Goal: Information Seeking & Learning: Learn about a topic

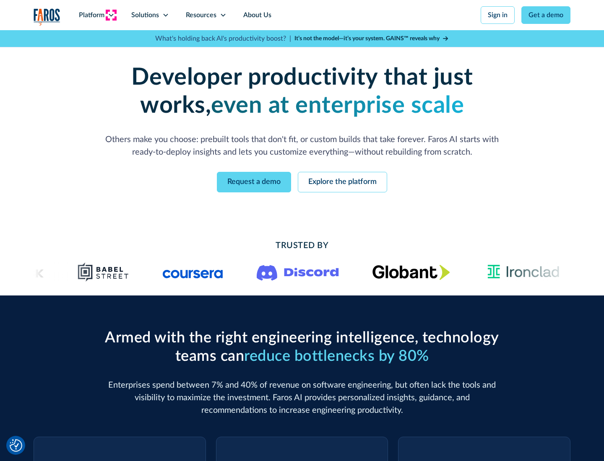
click at [111, 15] on icon at bounding box center [111, 15] width 7 height 7
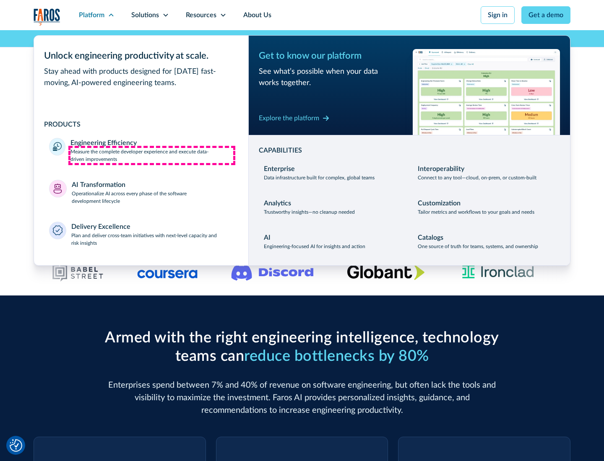
click at [152, 155] on p "Measure the complete developer experience and execute data-driven improvements" at bounding box center [151, 155] width 163 height 15
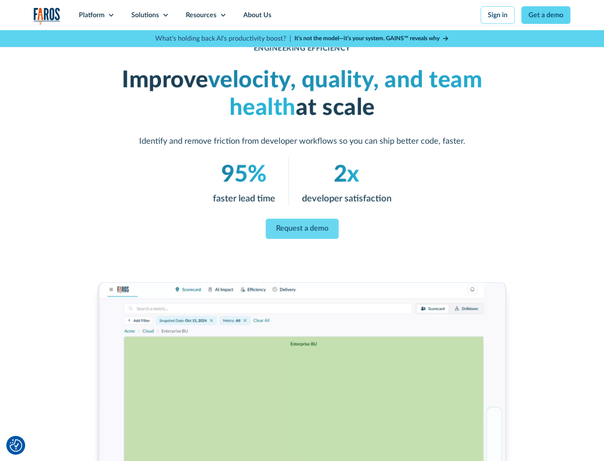
click at [302, 229] on link "Request a demo" at bounding box center [301, 229] width 73 height 20
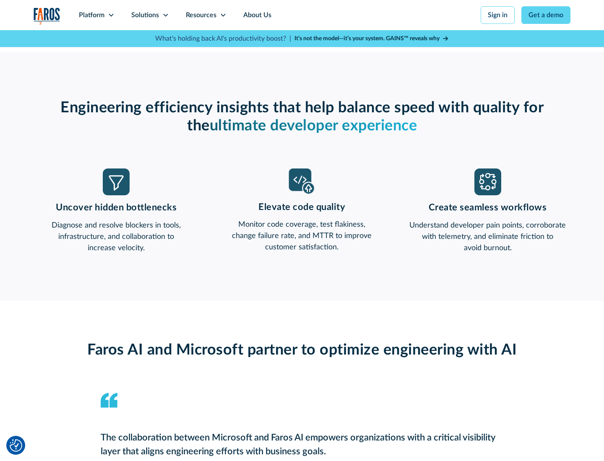
click at [111, 15] on icon at bounding box center [111, 15] width 7 height 7
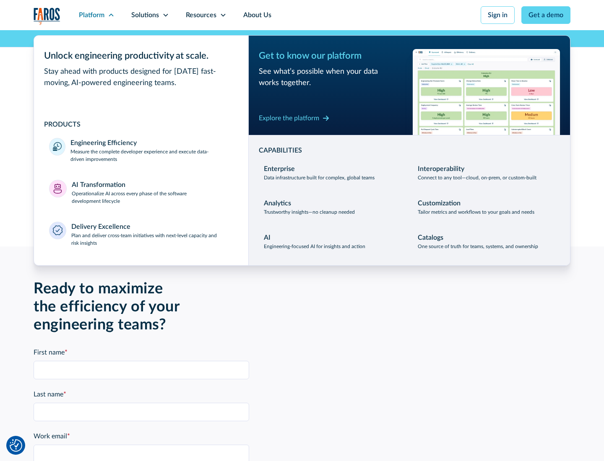
scroll to position [1840, 0]
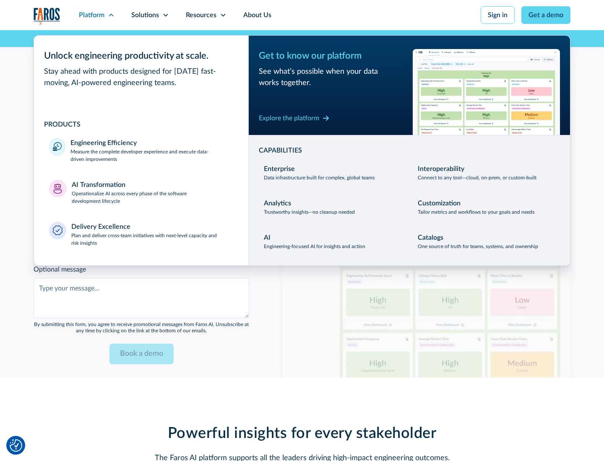
click at [152, 192] on p "Operationalize AI across every phase of the software development lifecycle" at bounding box center [153, 197] width 162 height 15
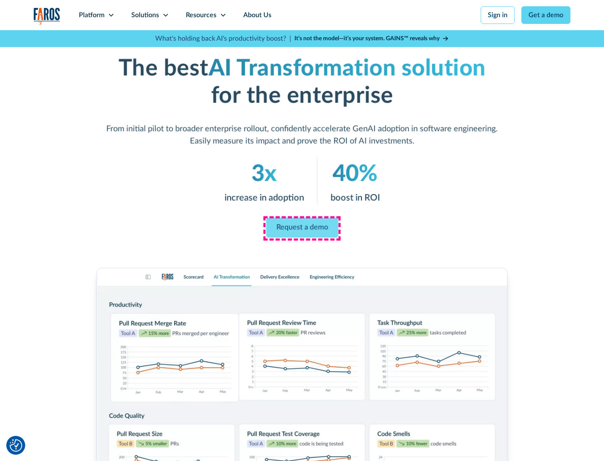
click at [302, 228] on link "Request a demo" at bounding box center [302, 228] width 72 height 20
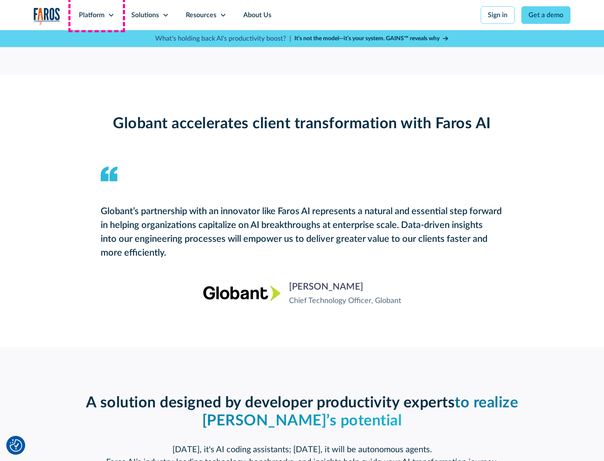
click at [96, 15] on div "Platform" at bounding box center [92, 15] width 26 height 10
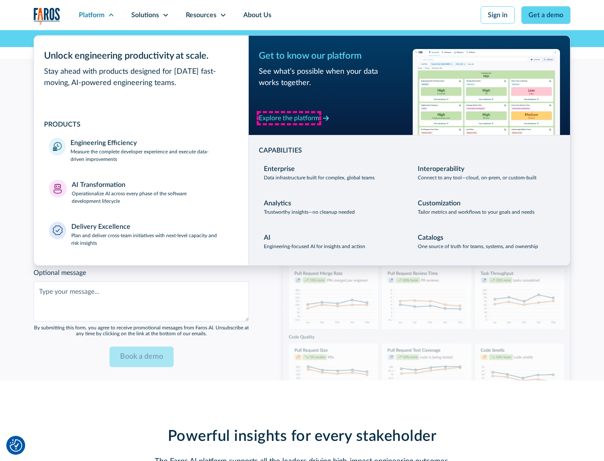
scroll to position [2041, 0]
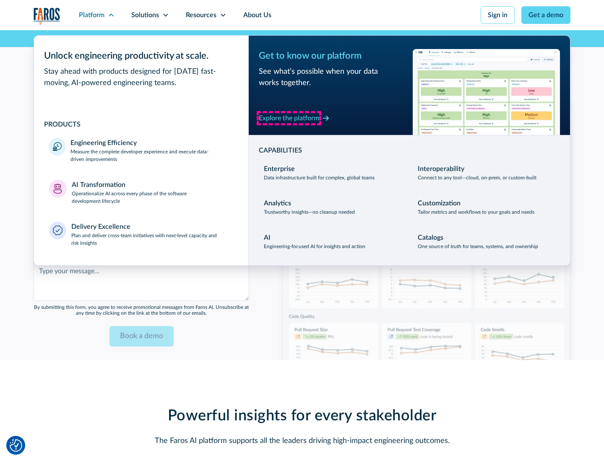
click at [289, 118] on div "Explore the platform" at bounding box center [289, 118] width 60 height 10
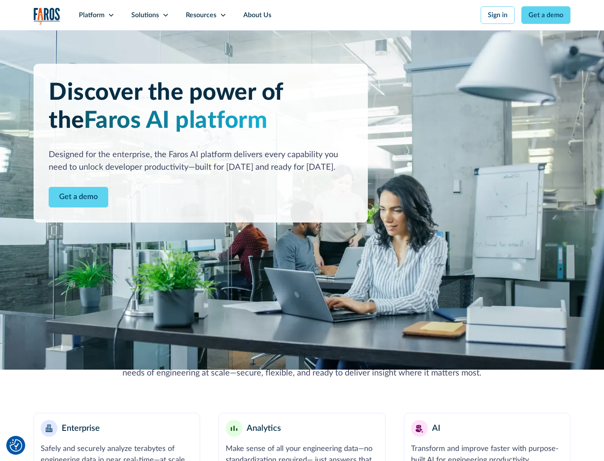
click at [78, 197] on link "Get a demo" at bounding box center [79, 197] width 60 height 21
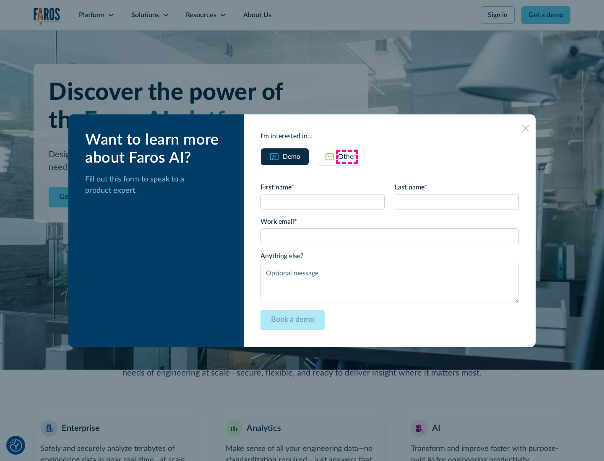
click at [347, 156] on div "Other" at bounding box center [347, 157] width 18 height 10
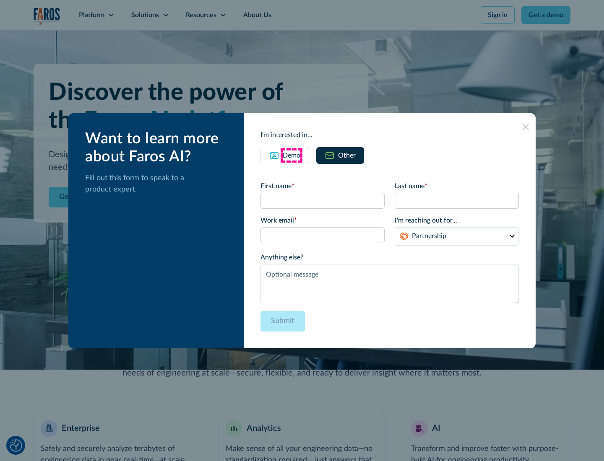
click at [291, 155] on div "Demo" at bounding box center [292, 156] width 18 height 10
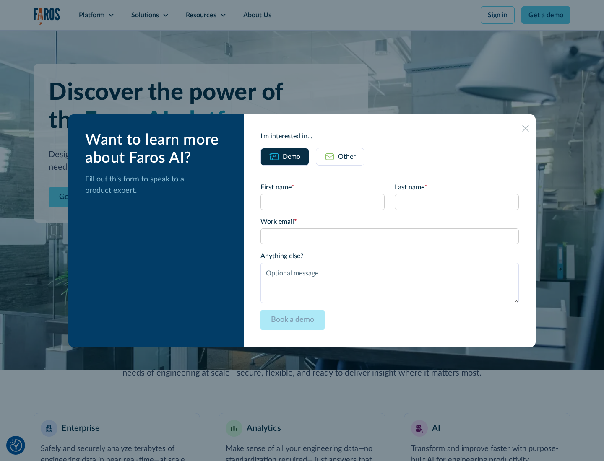
click at [526, 128] on icon at bounding box center [525, 128] width 7 height 7
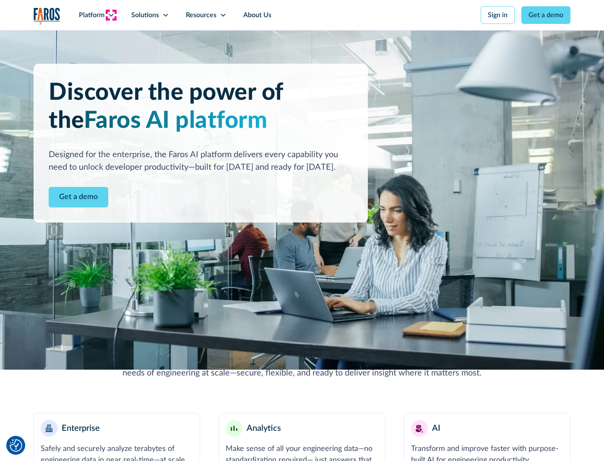
click at [111, 15] on icon at bounding box center [111, 15] width 7 height 7
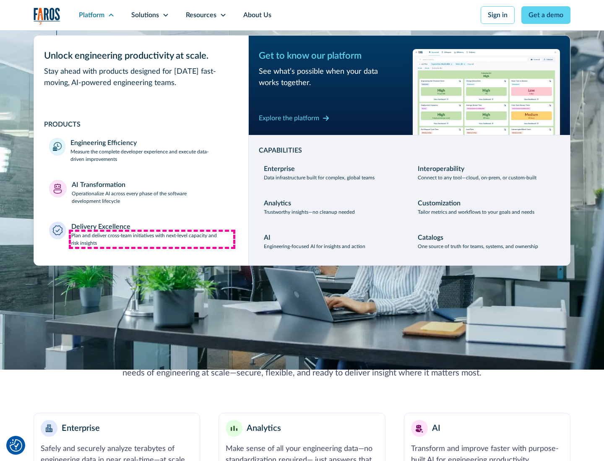
click at [152, 239] on p "Plan and deliver cross-team initiatives with next-level capacity and risk insig…" at bounding box center [152, 239] width 162 height 15
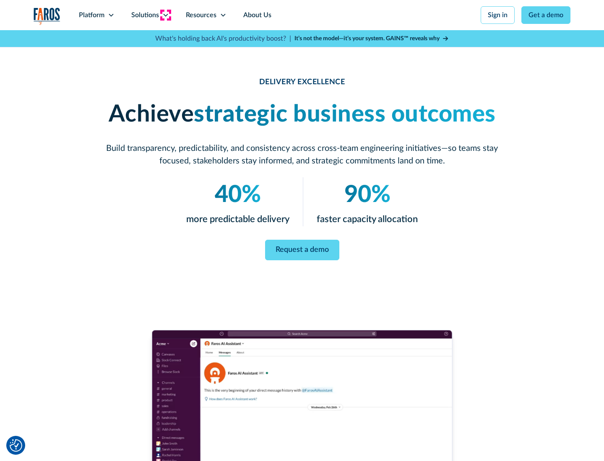
click at [165, 15] on icon at bounding box center [165, 15] width 7 height 7
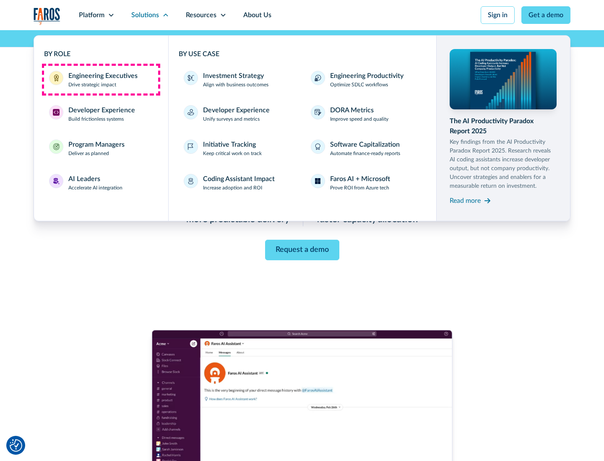
click at [101, 80] on div "Engineering Executives" at bounding box center [102, 76] width 69 height 10
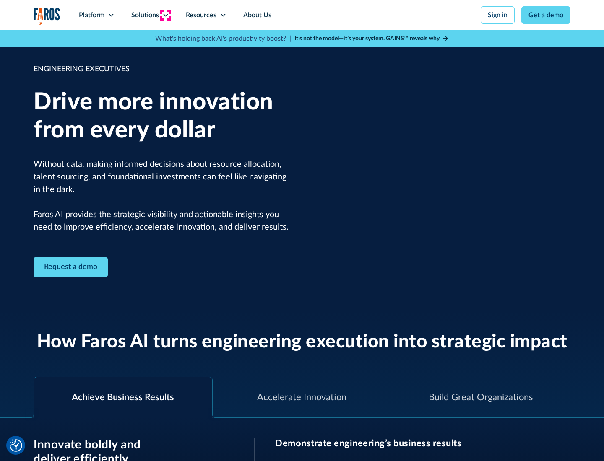
click at [165, 15] on icon at bounding box center [165, 15] width 7 height 7
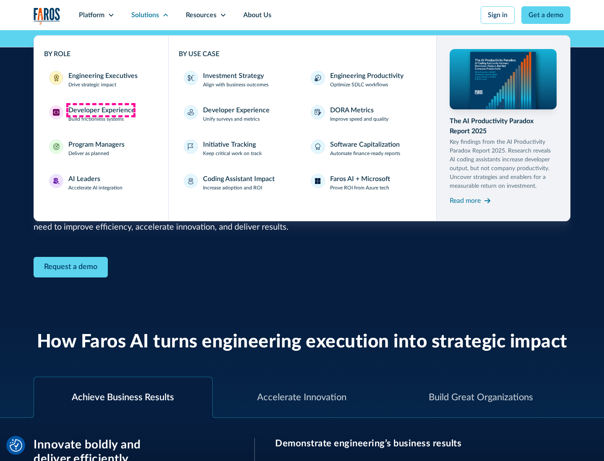
click at [101, 110] on div "Developer Experience" at bounding box center [101, 110] width 67 height 10
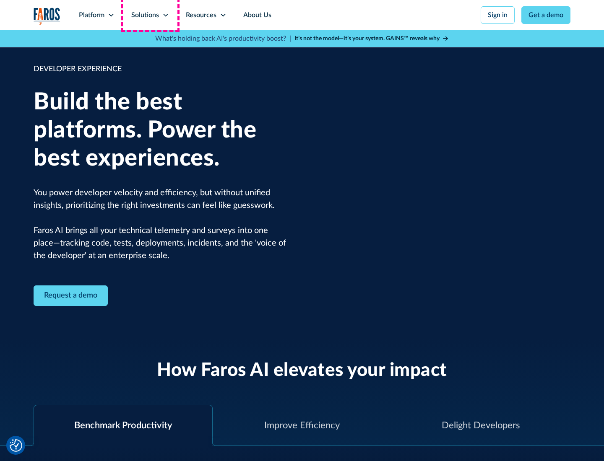
click at [150, 15] on div "Solutions" at bounding box center [145, 15] width 28 height 10
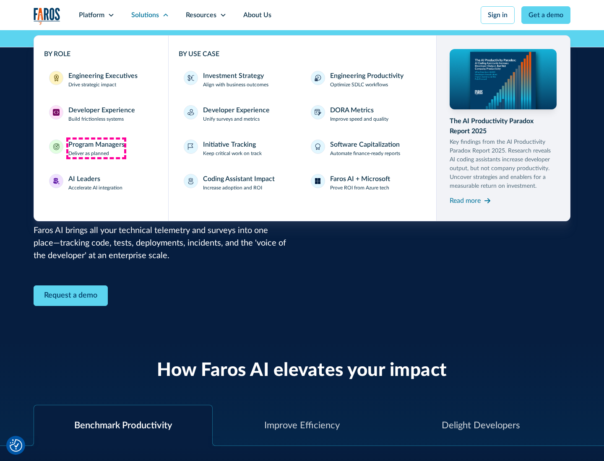
click at [96, 148] on div "Program Managers" at bounding box center [96, 145] width 56 height 10
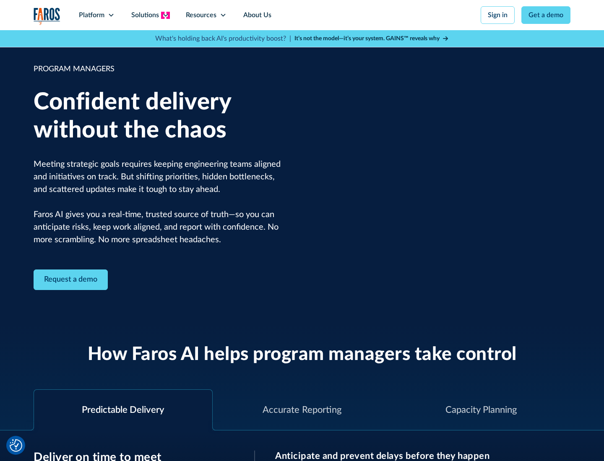
click at [165, 15] on icon at bounding box center [165, 15] width 7 height 7
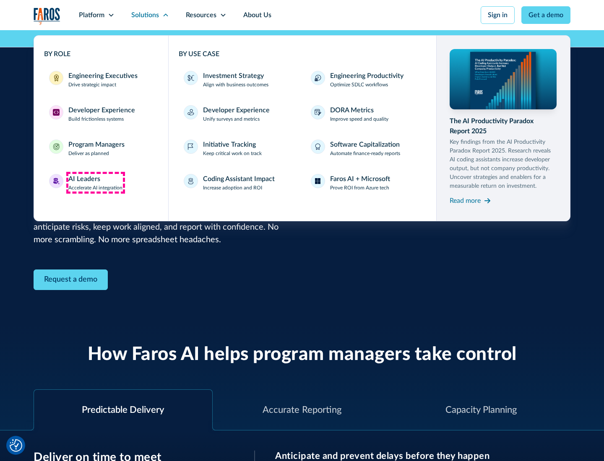
click at [96, 183] on div "AI Leaders" at bounding box center [84, 179] width 32 height 10
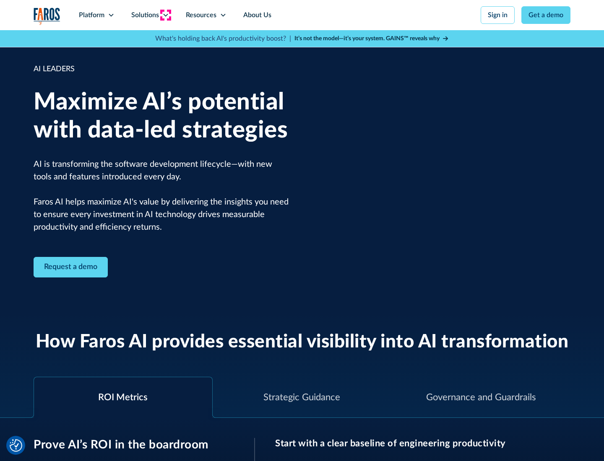
click at [165, 15] on icon at bounding box center [165, 15] width 7 height 7
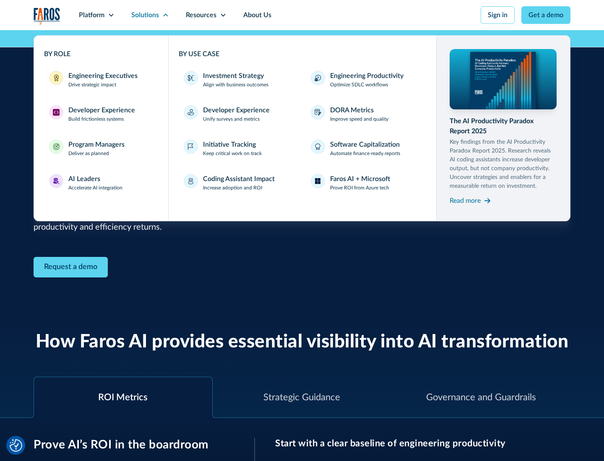
click at [232, 76] on div "Investment Strategy" at bounding box center [233, 76] width 61 height 10
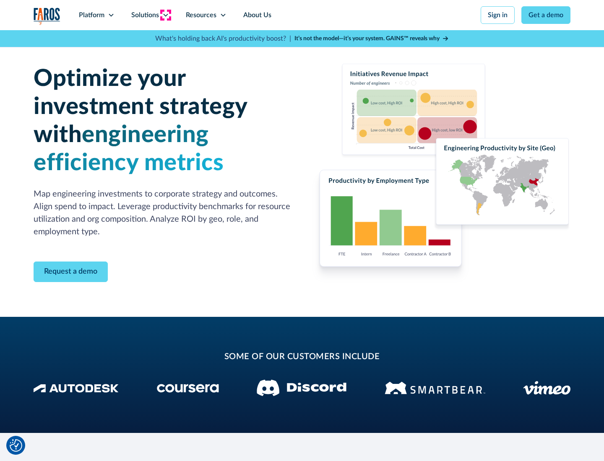
click at [165, 15] on icon at bounding box center [165, 15] width 7 height 7
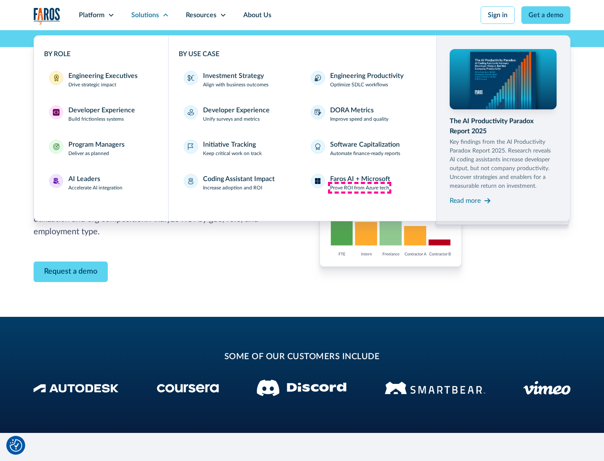
click at [359, 188] on p "Prove ROI from Azure tech" at bounding box center [359, 188] width 59 height 8
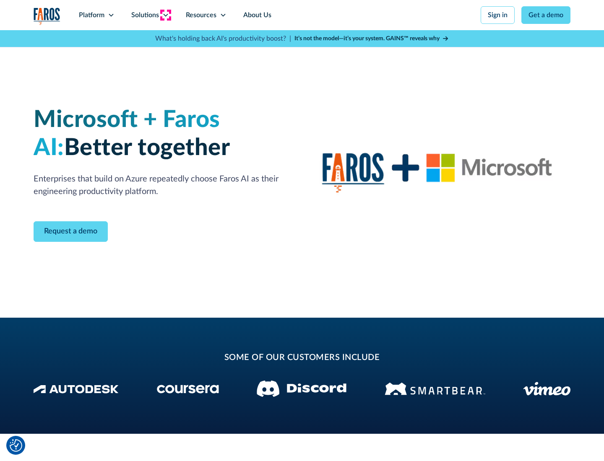
click at [165, 15] on icon at bounding box center [165, 15] width 7 height 7
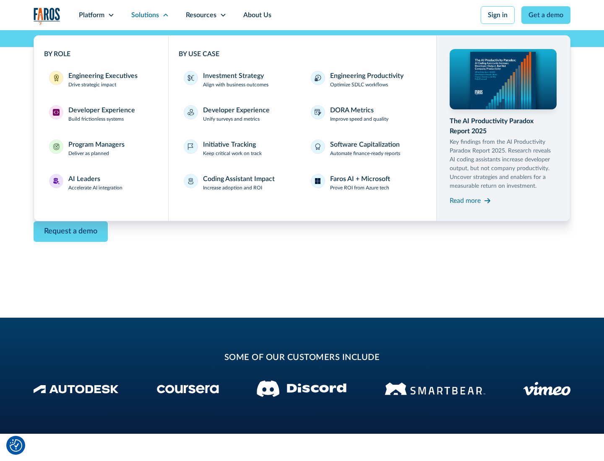
click at [465, 200] on div "Read more" at bounding box center [465, 201] width 31 height 10
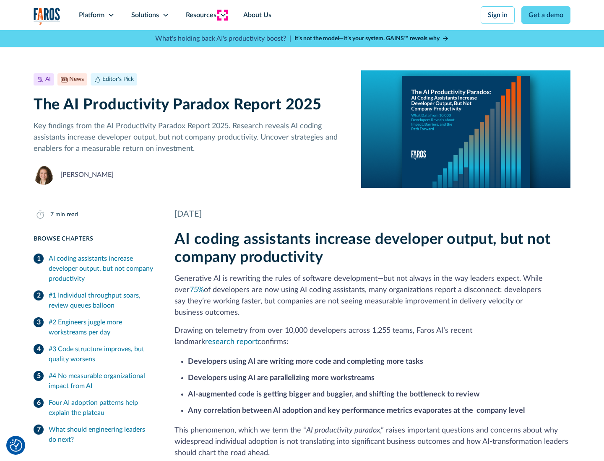
click at [222, 15] on icon at bounding box center [223, 15] width 7 height 7
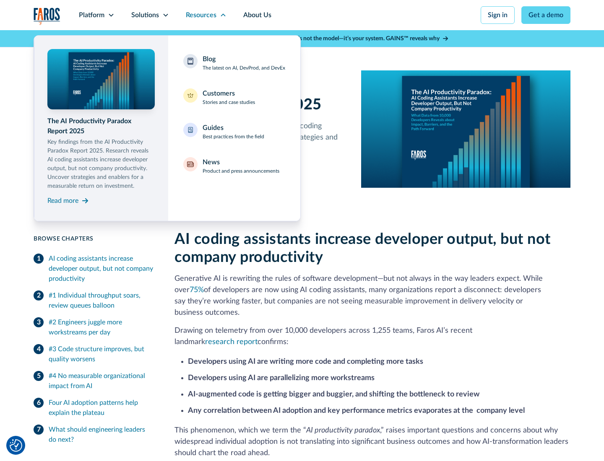
click at [244, 63] on div "Blog The latest on AI, DevProd, and DevEx" at bounding box center [244, 63] width 83 height 18
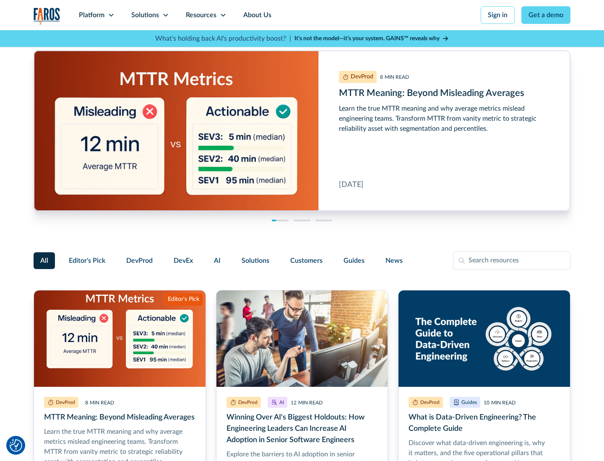
click at [546, 15] on link "Get a demo" at bounding box center [545, 15] width 49 height 18
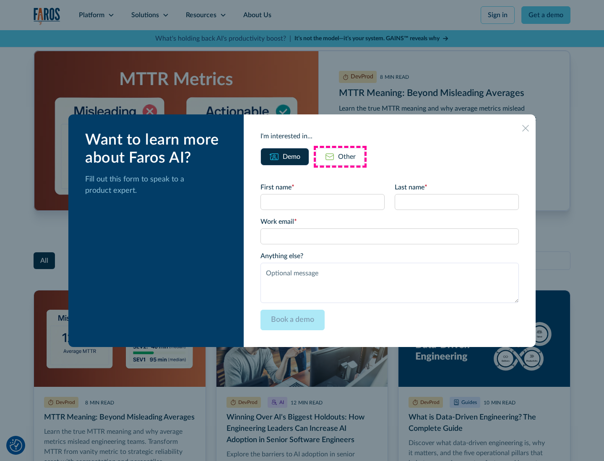
click at [340, 156] on div "Other" at bounding box center [347, 157] width 18 height 10
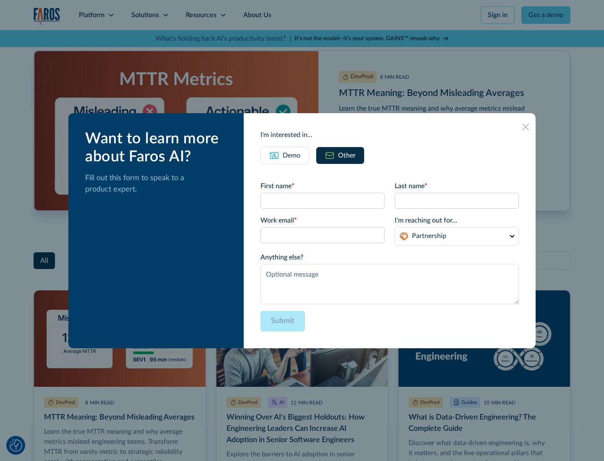
click at [526, 127] on icon at bounding box center [525, 127] width 7 height 7
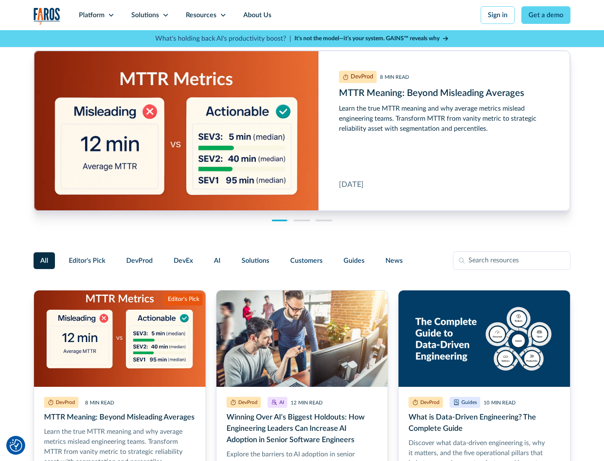
click at [256, 15] on link "About Us" at bounding box center [257, 15] width 45 height 30
